Goal: Find specific page/section: Find specific page/section

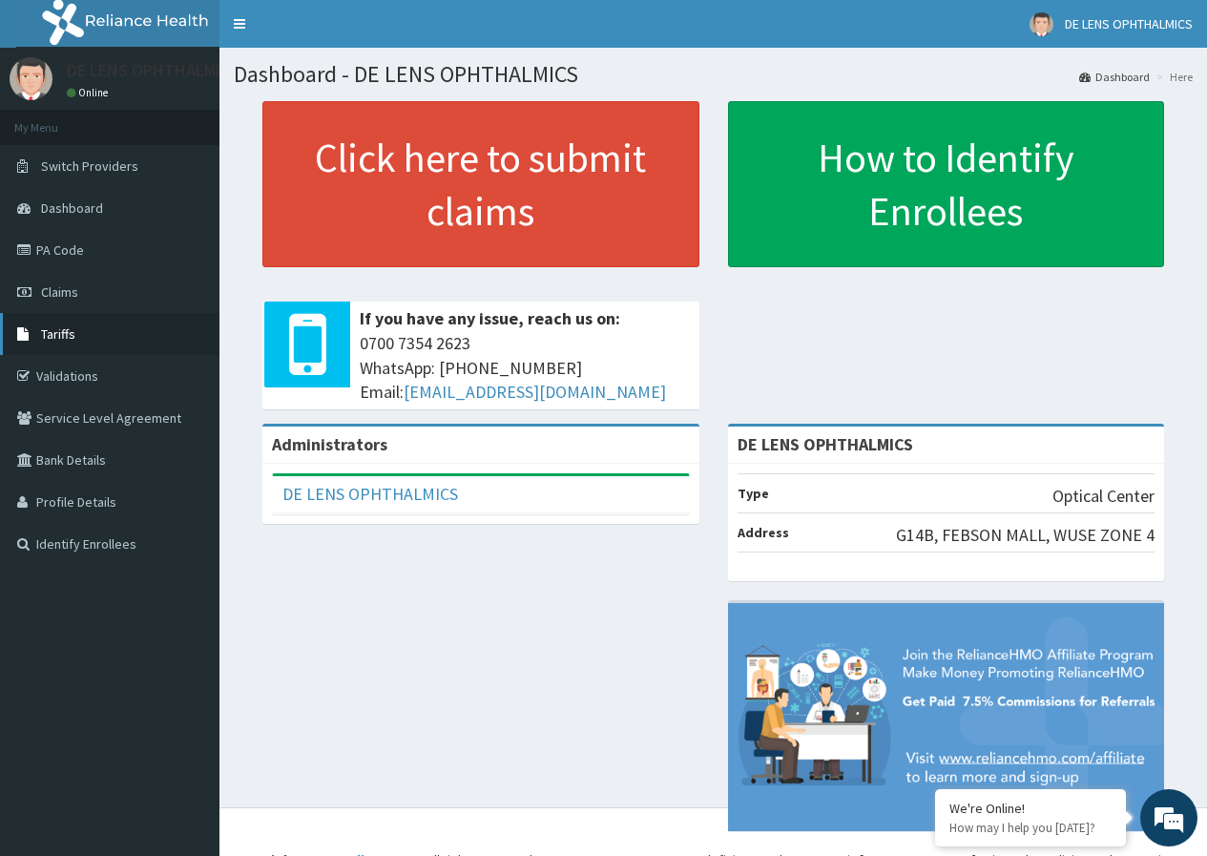
click at [45, 334] on span "Tariffs" at bounding box center [58, 333] width 34 height 17
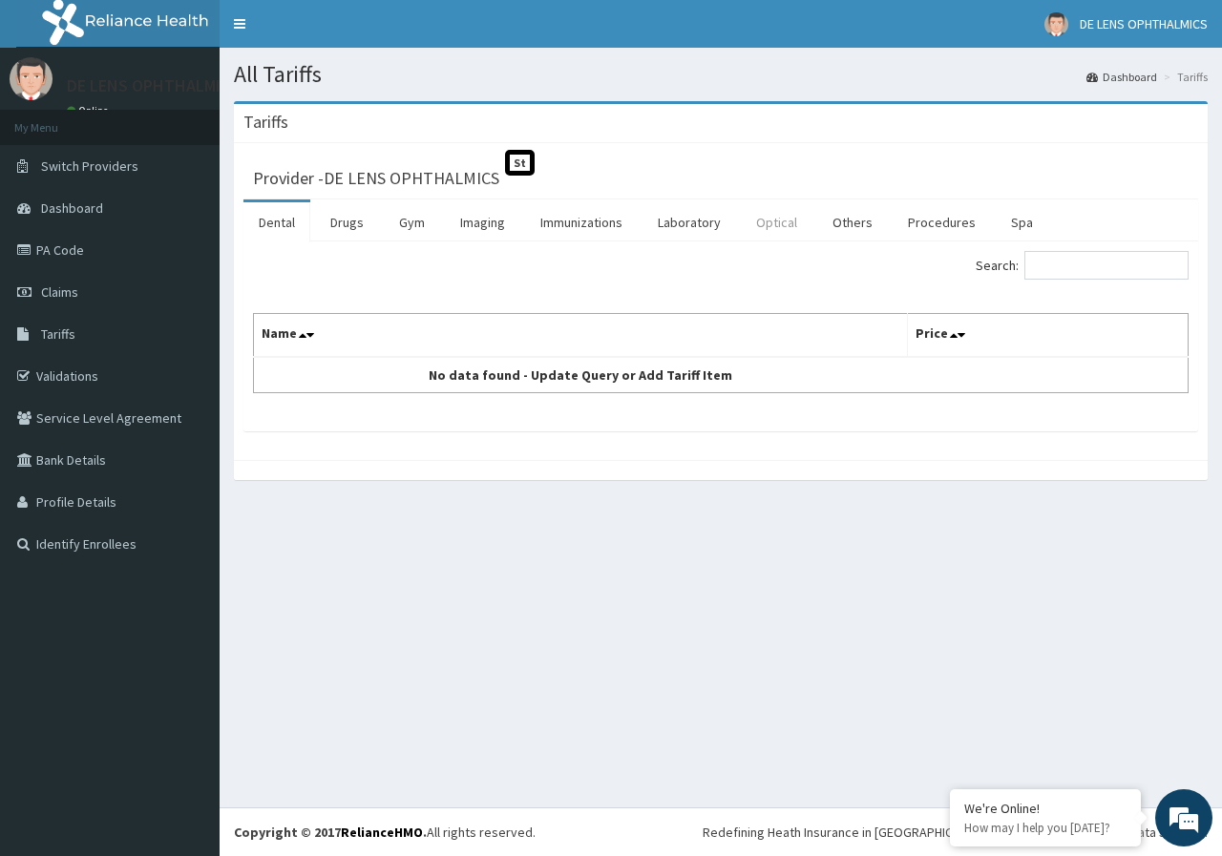
click at [778, 227] on link "Optical" at bounding box center [777, 222] width 72 height 40
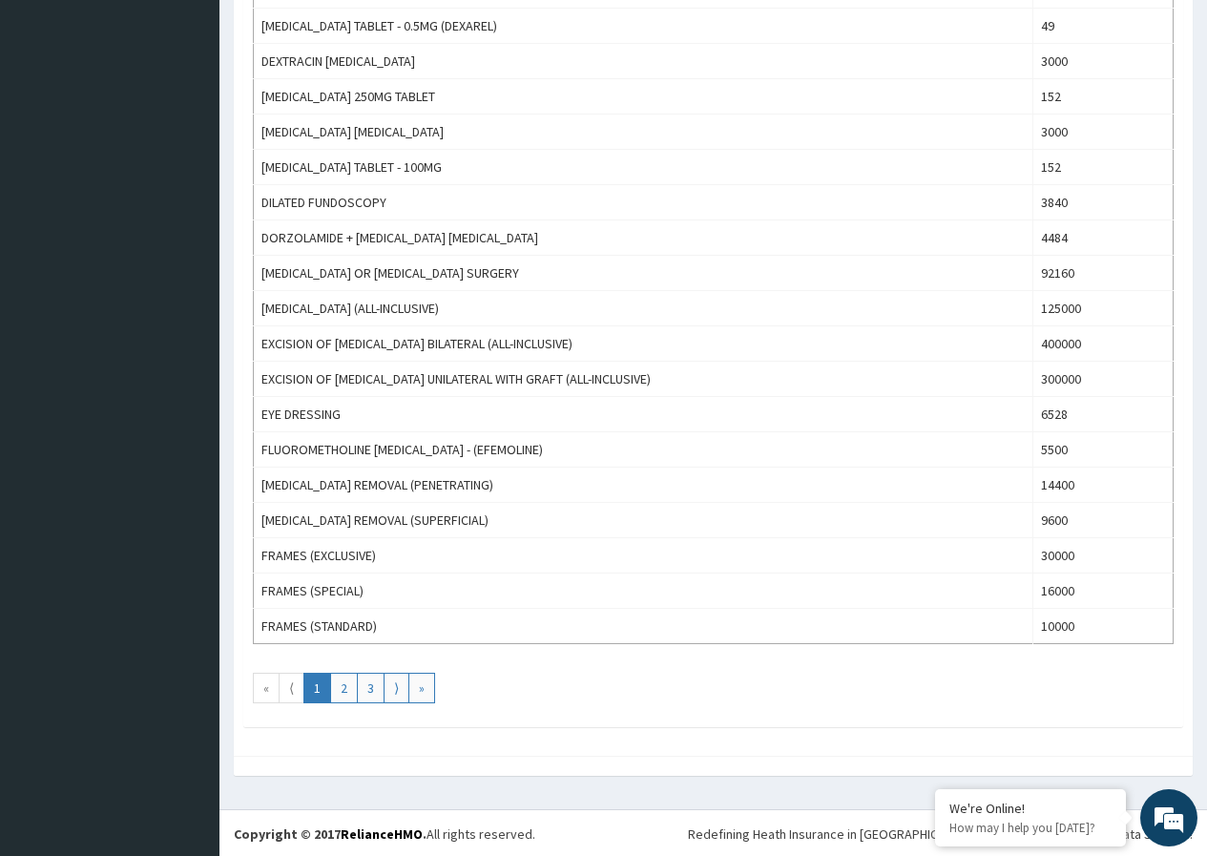
scroll to position [1481, 0]
click at [344, 687] on link "2" at bounding box center [344, 686] width 28 height 31
